Goal: Check status: Check status

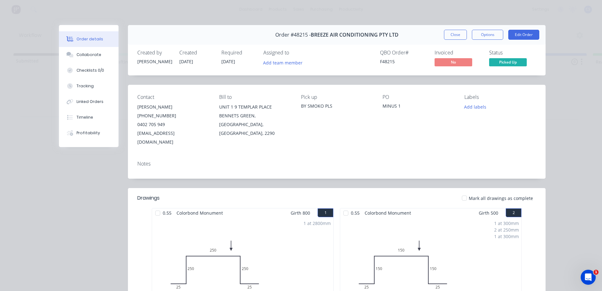
drag, startPoint x: 0, startPoint y: 0, endPoint x: 342, endPoint y: 89, distance: 353.6
click at [342, 89] on div "Contact [PERSON_NAME] [PHONE_NUMBER] [EMAIL_ADDRESS][DOMAIN_NAME] Bill to UNIT …" at bounding box center [336, 120] width 417 height 71
click at [447, 34] on button "Close" at bounding box center [455, 35] width 23 height 10
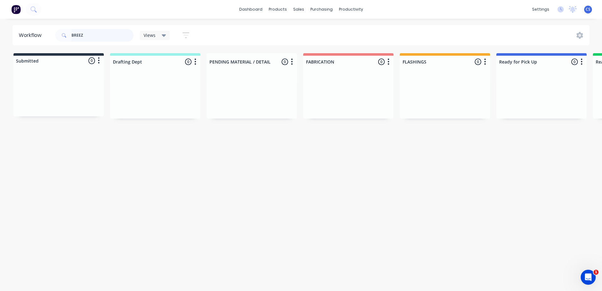
drag, startPoint x: 102, startPoint y: 36, endPoint x: 0, endPoint y: 55, distance: 103.7
click at [0, 55] on div "Workflow BREEZ Views Save new view None (Default) edit [PERSON_NAME] edit [PERS…" at bounding box center [301, 152] width 602 height 254
type input "[PERSON_NAME]"
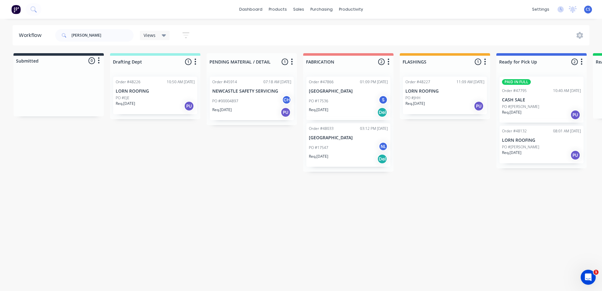
click at [534, 109] on div "PO #[PERSON_NAME]" at bounding box center [541, 107] width 79 height 6
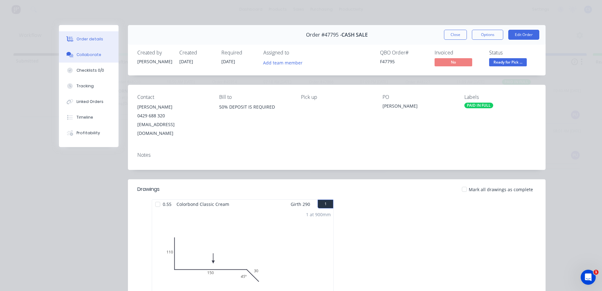
click at [79, 50] on button "Collaborate" at bounding box center [89, 55] width 60 height 16
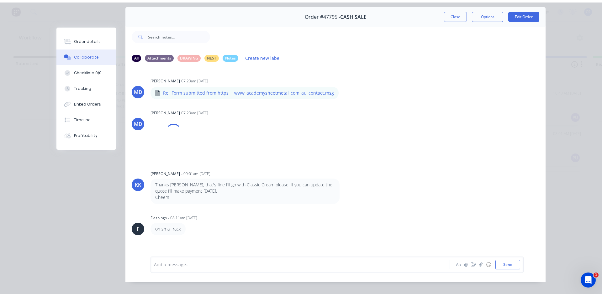
scroll to position [31, 0]
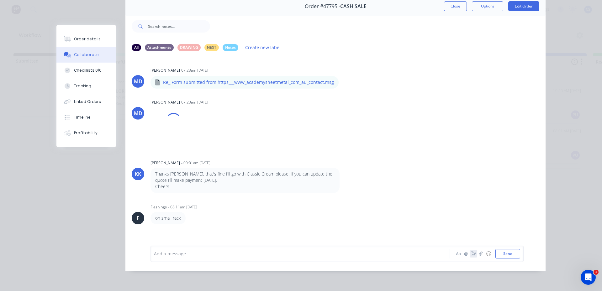
click at [471, 256] on icon "button" at bounding box center [473, 254] width 5 height 4
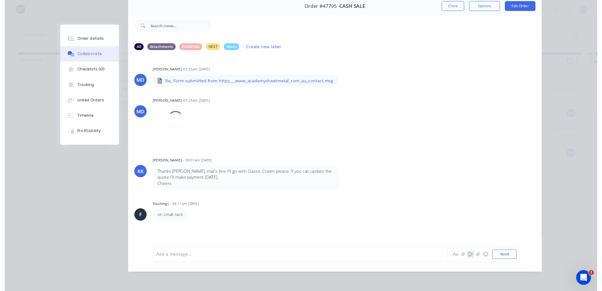
scroll to position [29, 0]
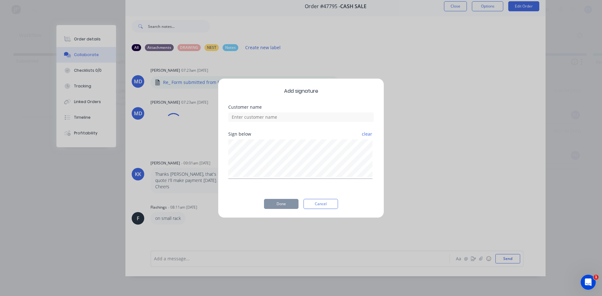
click at [261, 122] on div "Customer name" at bounding box center [300, 118] width 145 height 27
click at [261, 121] on input at bounding box center [300, 117] width 145 height 9
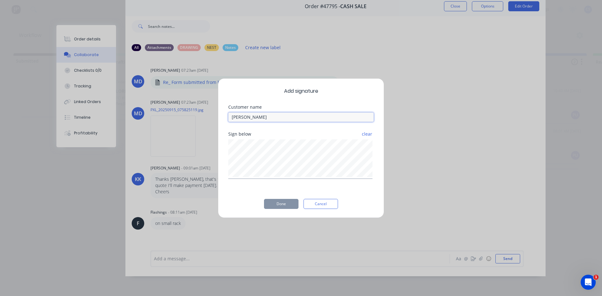
type input "[PERSON_NAME]"
click at [273, 199] on button "Done" at bounding box center [281, 204] width 34 height 10
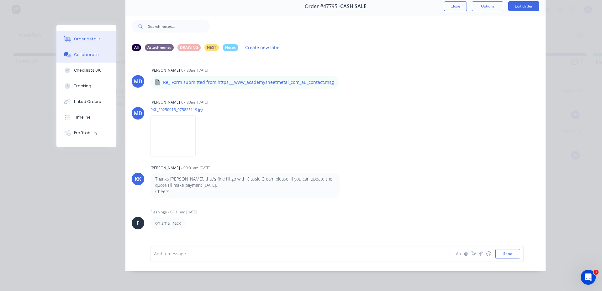
click at [74, 42] on div "Order details" at bounding box center [87, 39] width 27 height 6
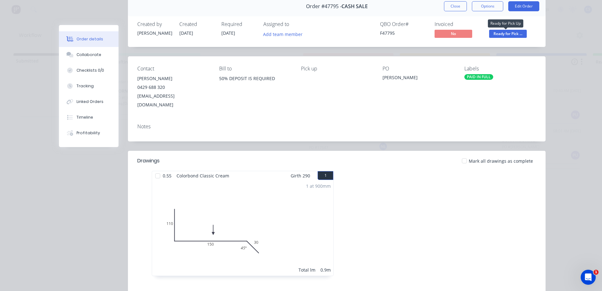
click at [492, 37] on span "Ready for Pick ..." at bounding box center [508, 34] width 38 height 8
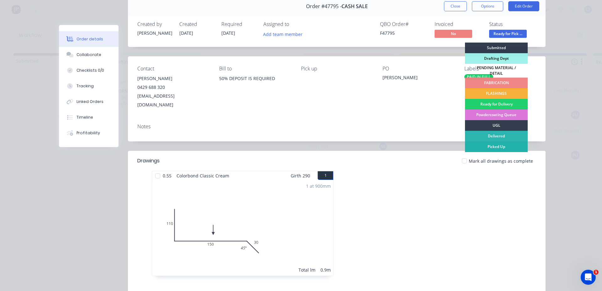
click at [487, 147] on div "Picked Up" at bounding box center [496, 147] width 63 height 11
